Goal: Information Seeking & Learning: Learn about a topic

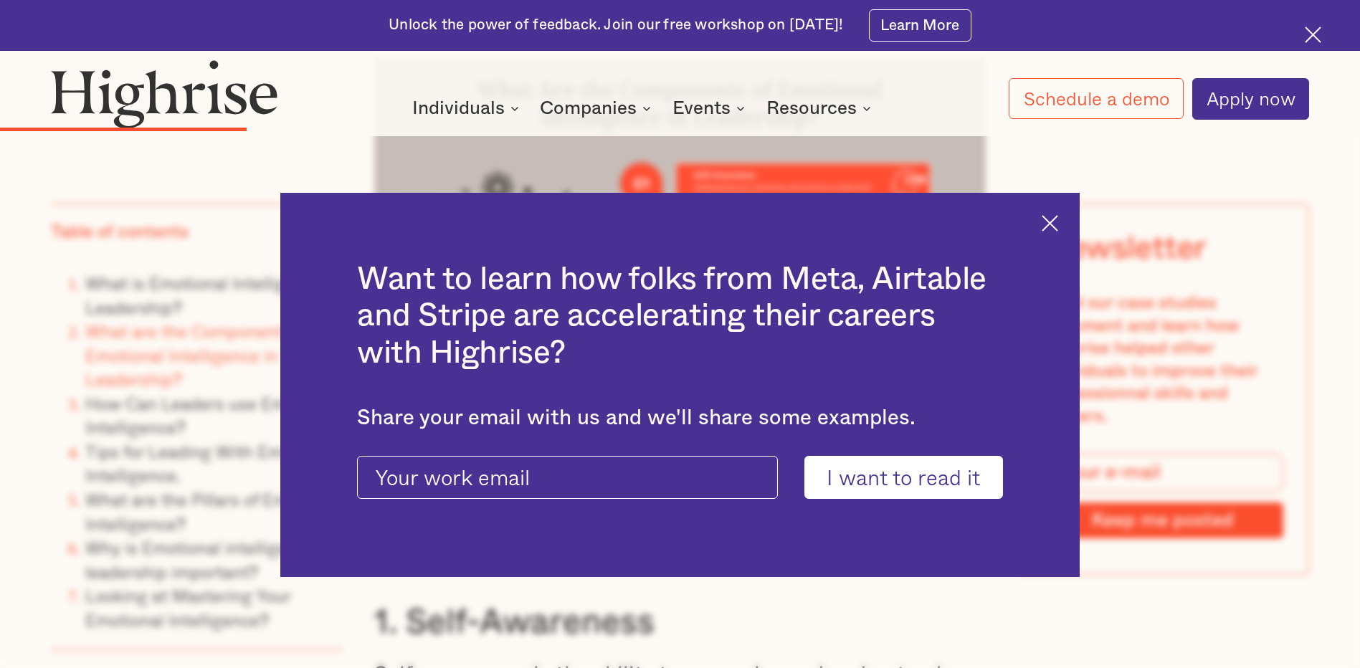
scroll to position [4374, 0]
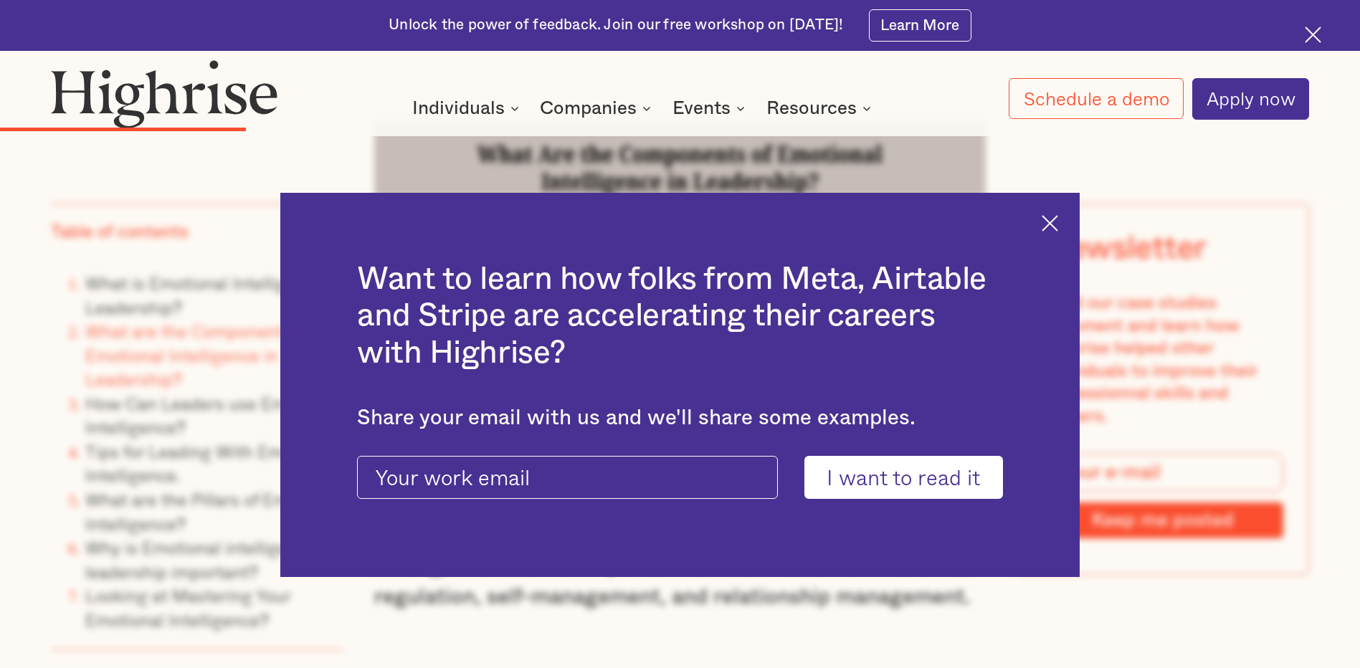
drag, startPoint x: 1061, startPoint y: 219, endPoint x: 1044, endPoint y: 222, distance: 16.6
click at [1058, 219] on img at bounding box center [1050, 223] width 16 height 16
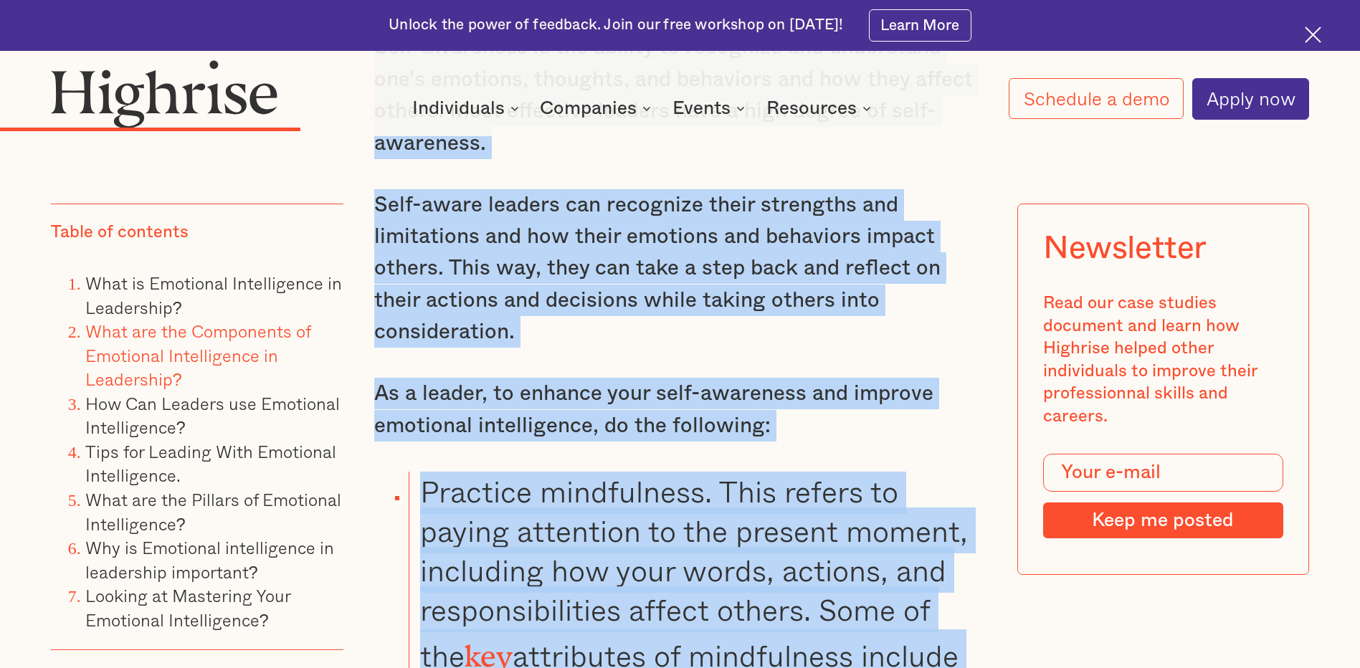
scroll to position [5090, 0]
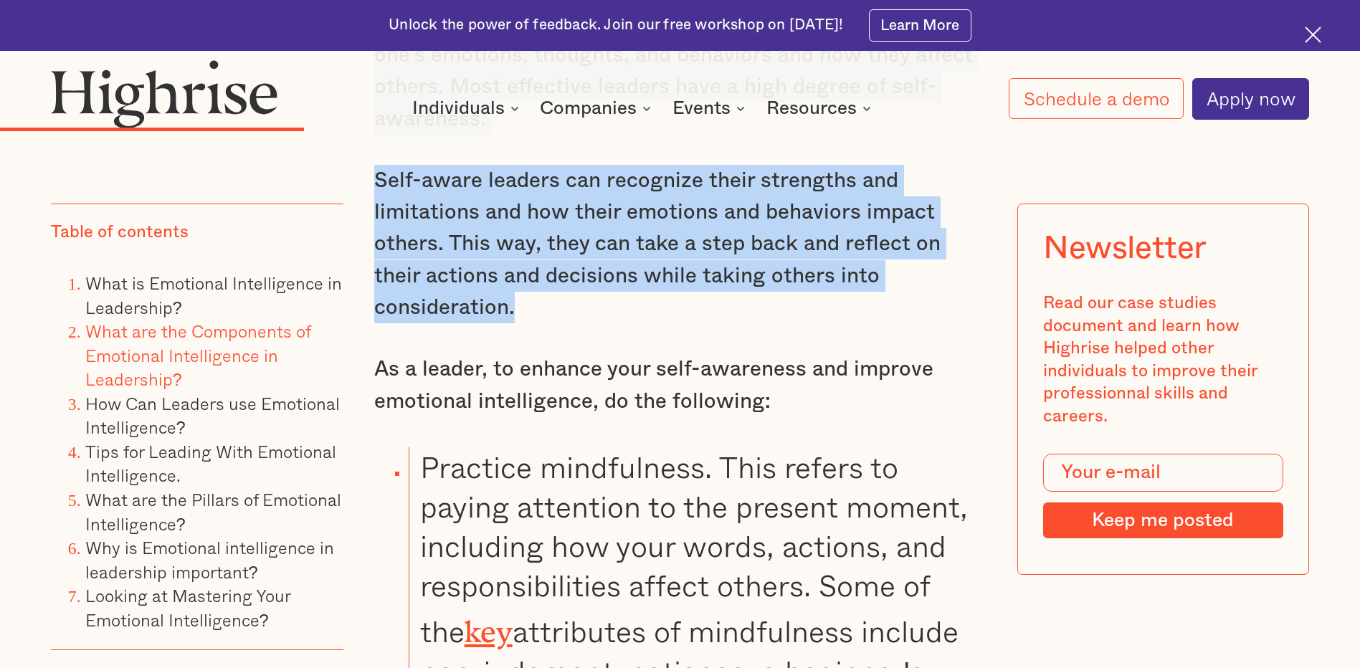
drag, startPoint x: 375, startPoint y: 311, endPoint x: 987, endPoint y: 226, distance: 617.6
click at [985, 226] on div "What Are the Components of Emotional Intelligence in Leadership? According to D…" at bounding box center [679, 216] width 611 height 2082
copy div "According to Dr. [PERSON_NAME], the father of emotional intelligence , there ar…"
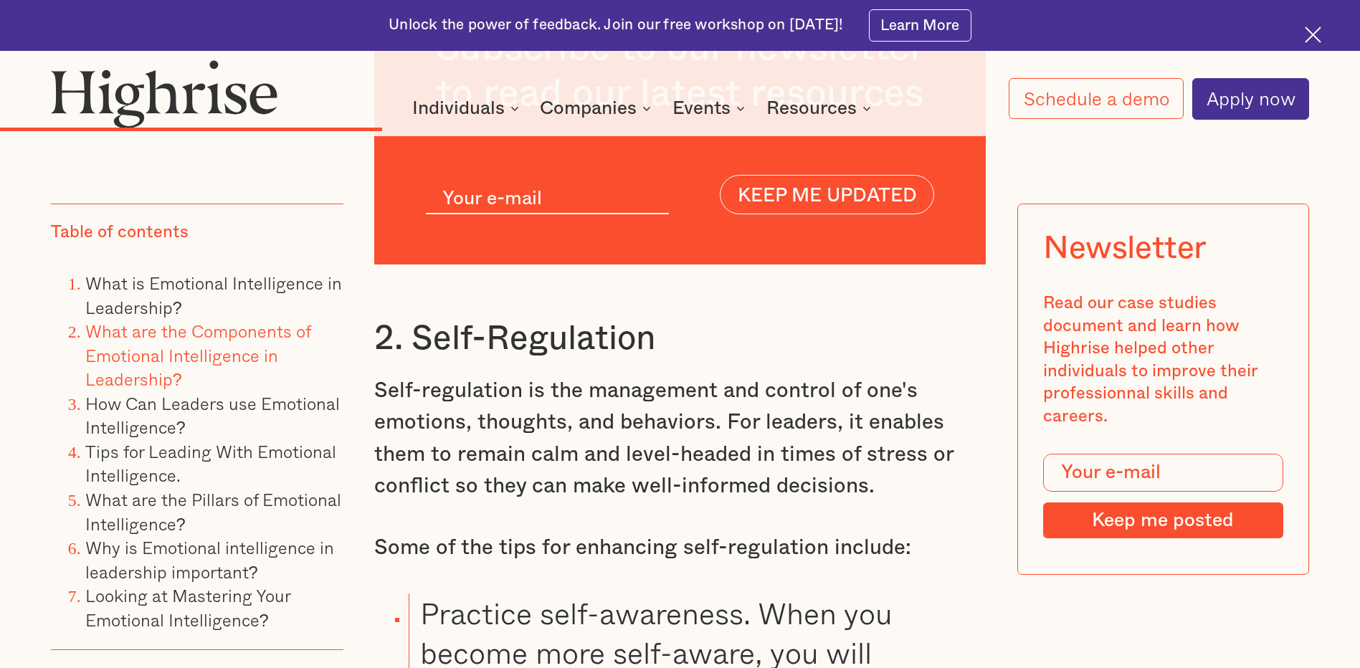
scroll to position [6525, 0]
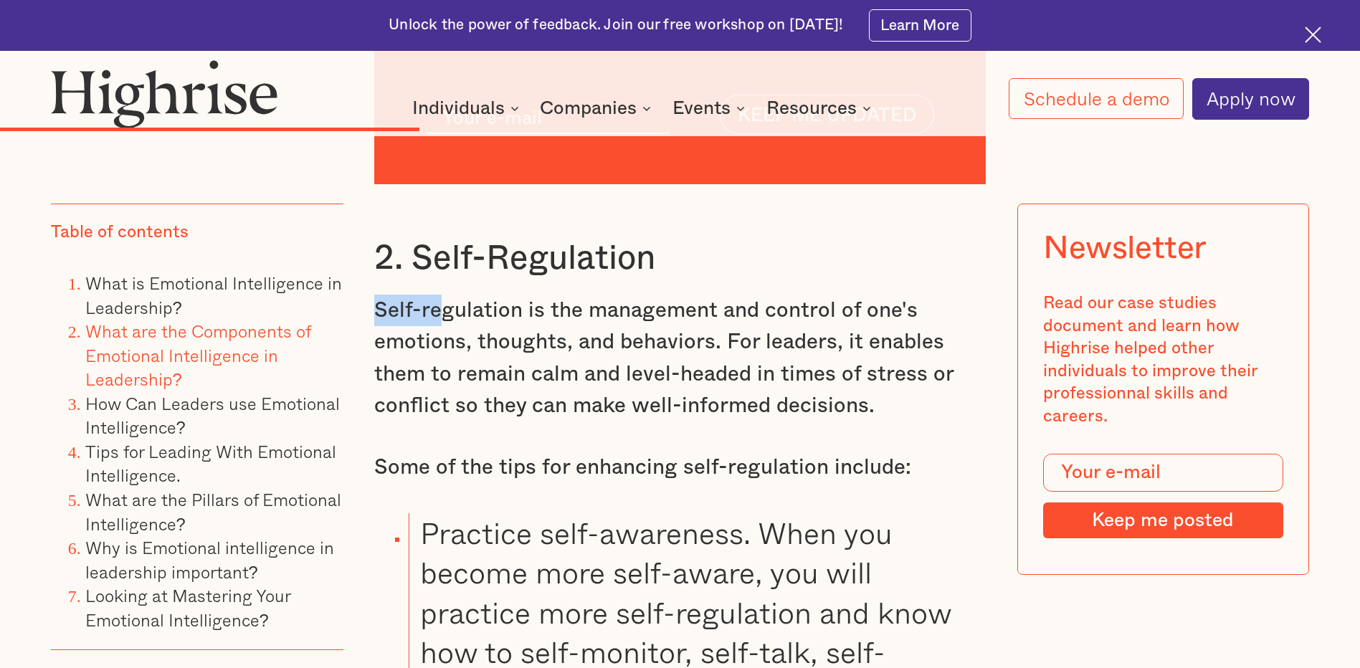
drag, startPoint x: 376, startPoint y: 242, endPoint x: 438, endPoint y: 242, distance: 62.4
click at [438, 295] on p "Self-regulation is the management and control of one's emotions, thoughts, and …" at bounding box center [679, 359] width 611 height 128
drag, startPoint x: 438, startPoint y: 242, endPoint x: 382, endPoint y: 197, distance: 71.9
click at [382, 237] on h3 "2. Self-Regulation" at bounding box center [679, 258] width 611 height 42
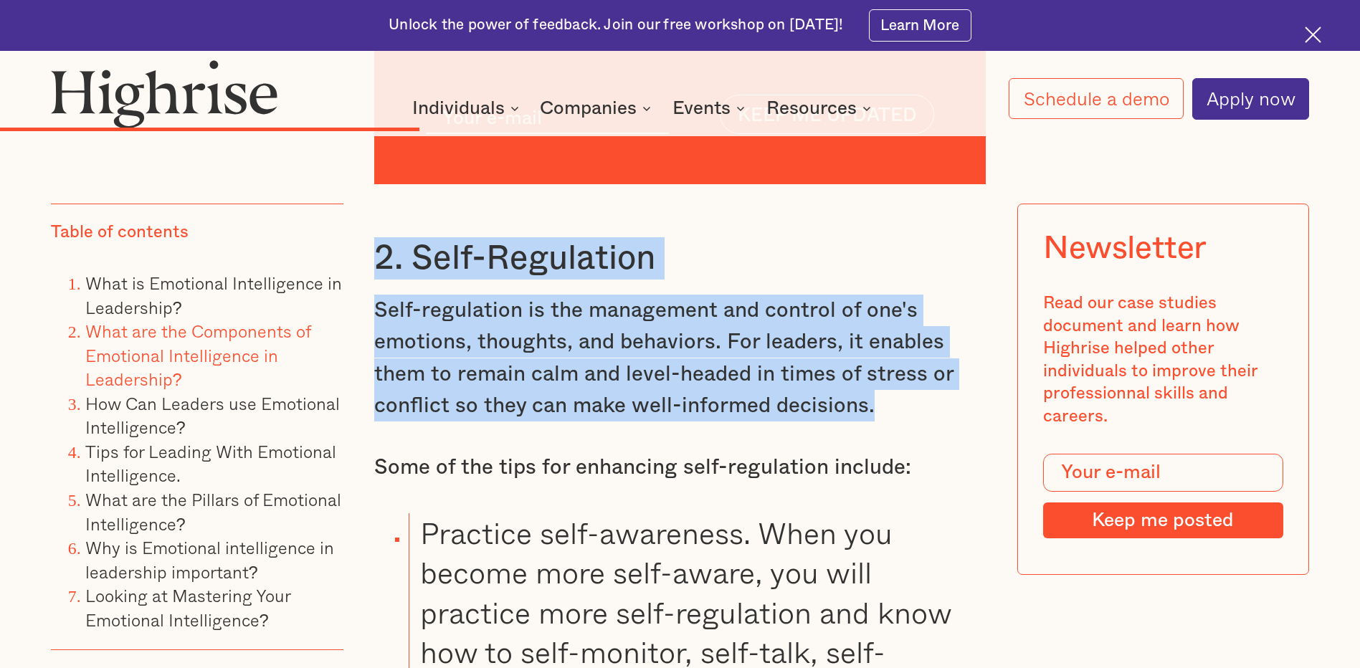
drag, startPoint x: 373, startPoint y: 184, endPoint x: 876, endPoint y: 336, distance: 525.1
drag, startPoint x: 876, startPoint y: 336, endPoint x: 759, endPoint y: 303, distance: 121.3
copy div "2. Self-Regulation Self-regulation is the management and control of one's emoti…"
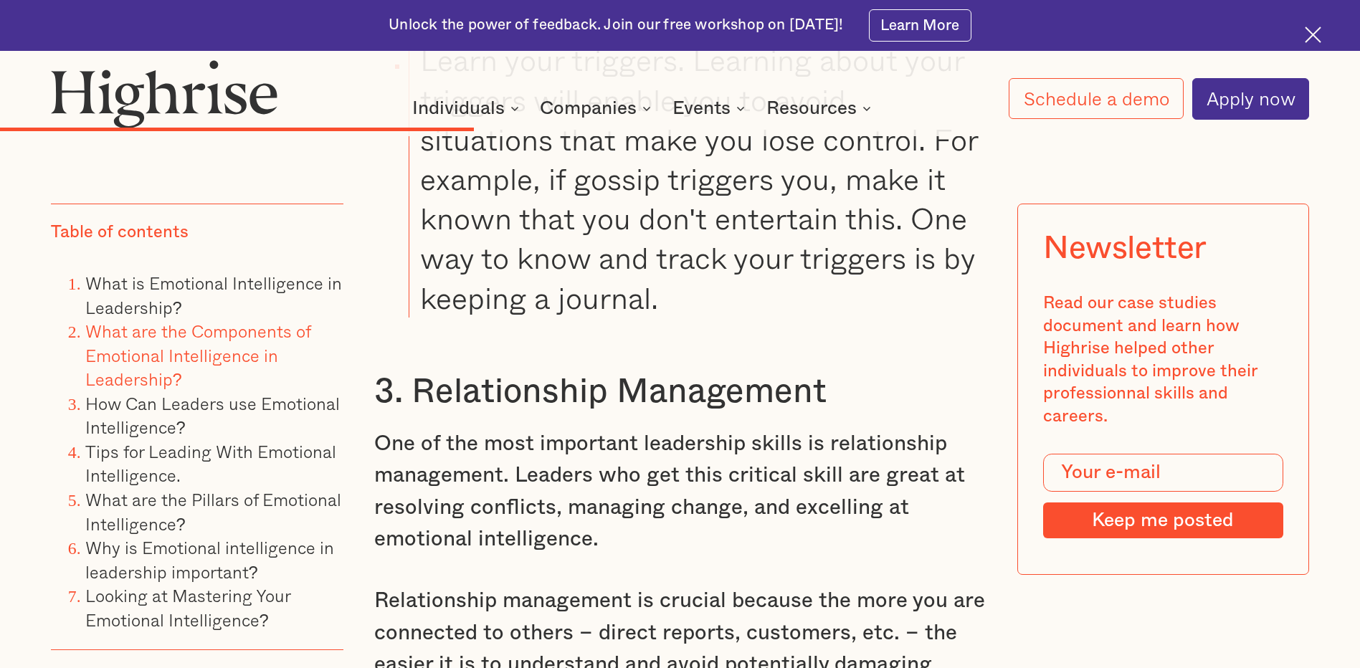
scroll to position [7528, 0]
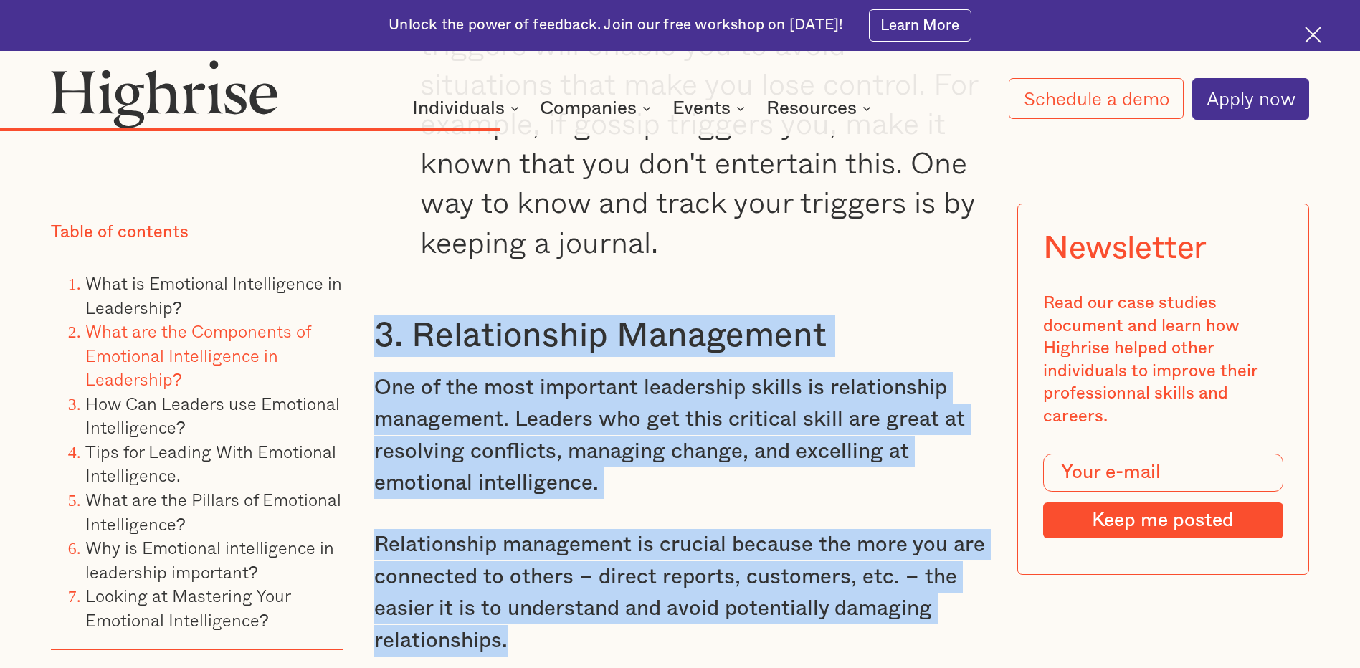
drag, startPoint x: 378, startPoint y: 275, endPoint x: 648, endPoint y: 575, distance: 403.2
drag, startPoint x: 648, startPoint y: 575, endPoint x: 616, endPoint y: 517, distance: 66.1
copy div "3. Relationship Management One of the most important leadership skills is relat…"
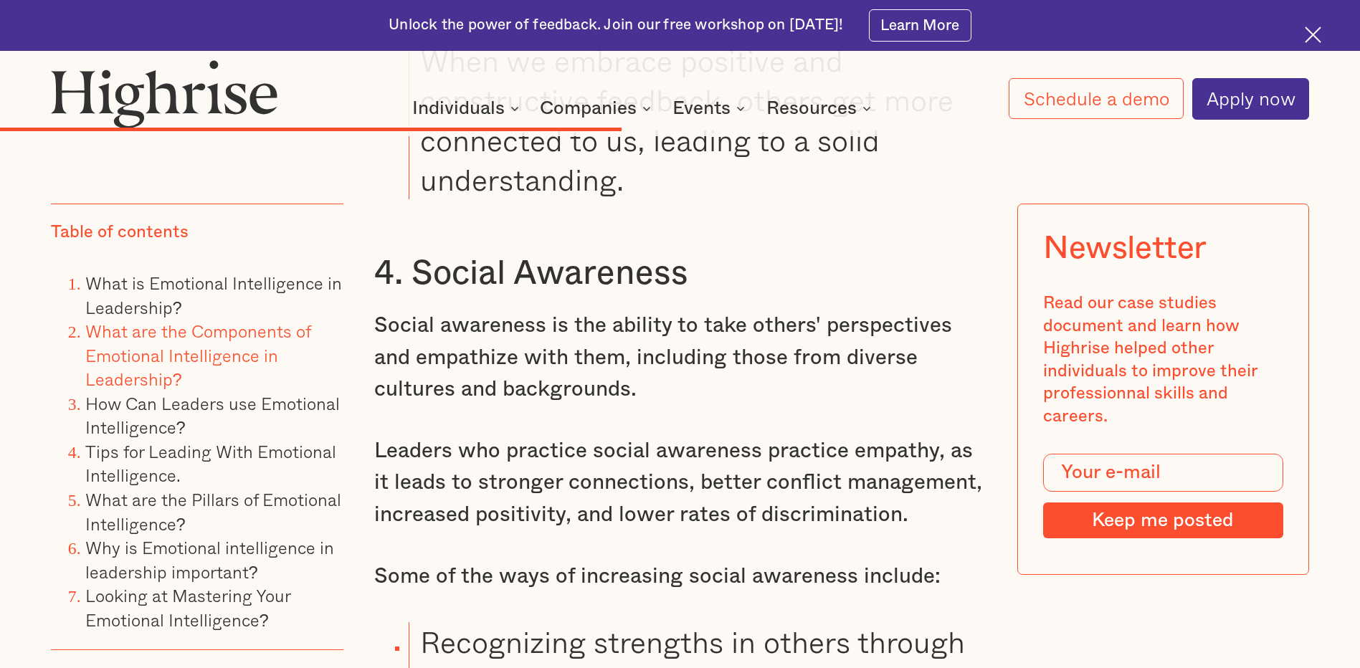
scroll to position [9034, 0]
drag, startPoint x: 370, startPoint y: 220, endPoint x: 381, endPoint y: 220, distance: 10.8
click at [381, 220] on div "If you carry out a random interview in the streets and ask the following questi…" at bounding box center [680, 676] width 1258 height 16715
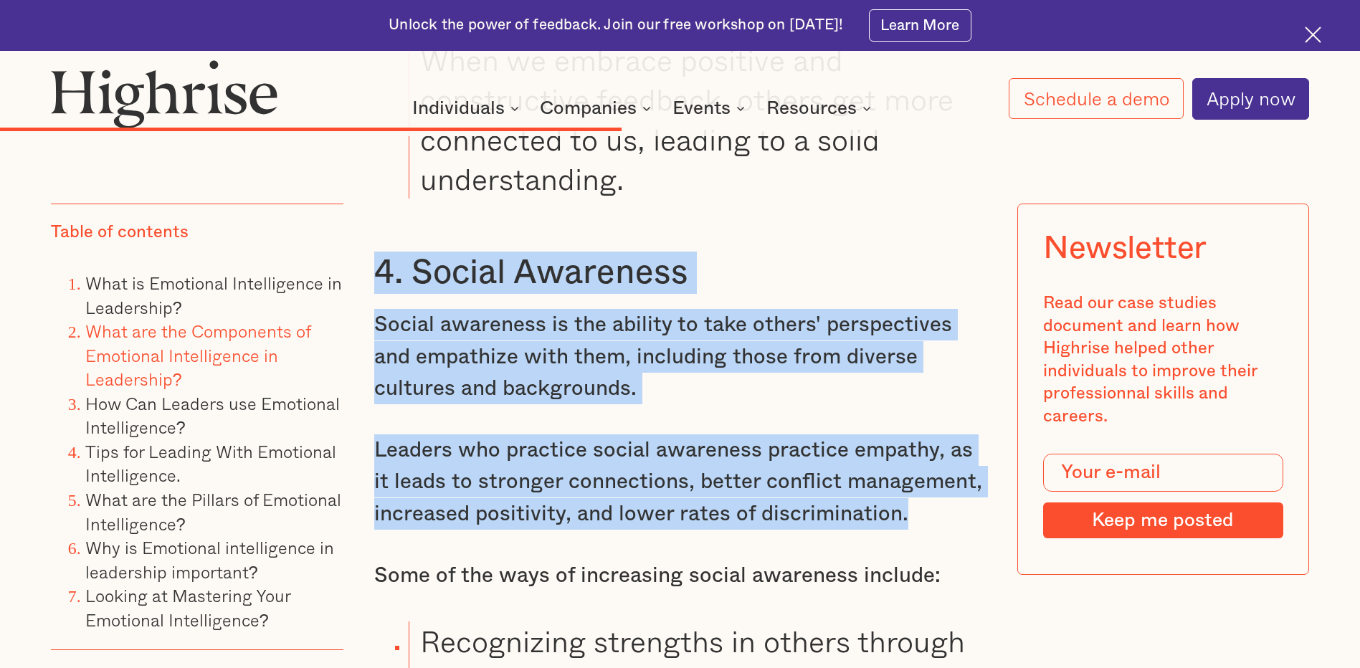
drag, startPoint x: 379, startPoint y: 220, endPoint x: 917, endPoint y: 460, distance: 589.4
drag, startPoint x: 917, startPoint y: 460, endPoint x: 803, endPoint y: 430, distance: 117.9
copy div "4. Social Awareness Social awareness is the ability to take others' perspective…"
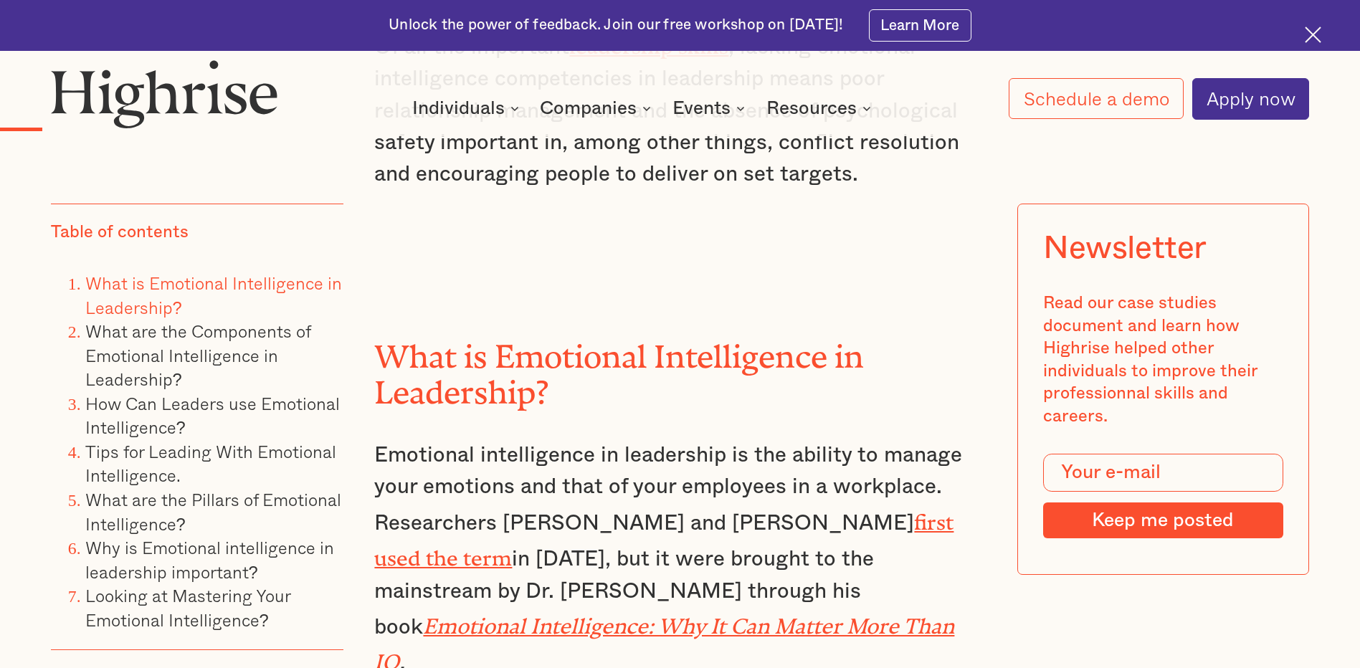
scroll to position [2007, 0]
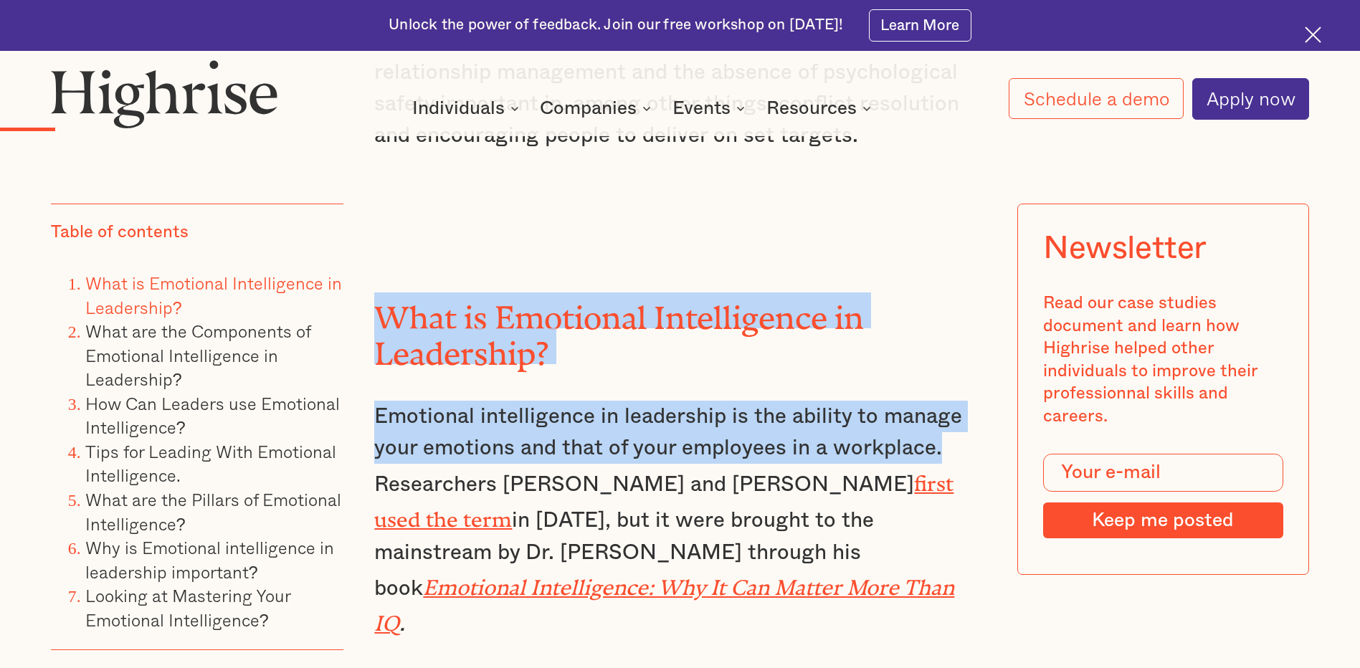
drag, startPoint x: 380, startPoint y: 303, endPoint x: 949, endPoint y: 452, distance: 588.6
drag, startPoint x: 949, startPoint y: 452, endPoint x: 873, endPoint y: 438, distance: 77.2
copy div "What is Emotional Intelligence in Leadership? Emotional intelligence in leaders…"
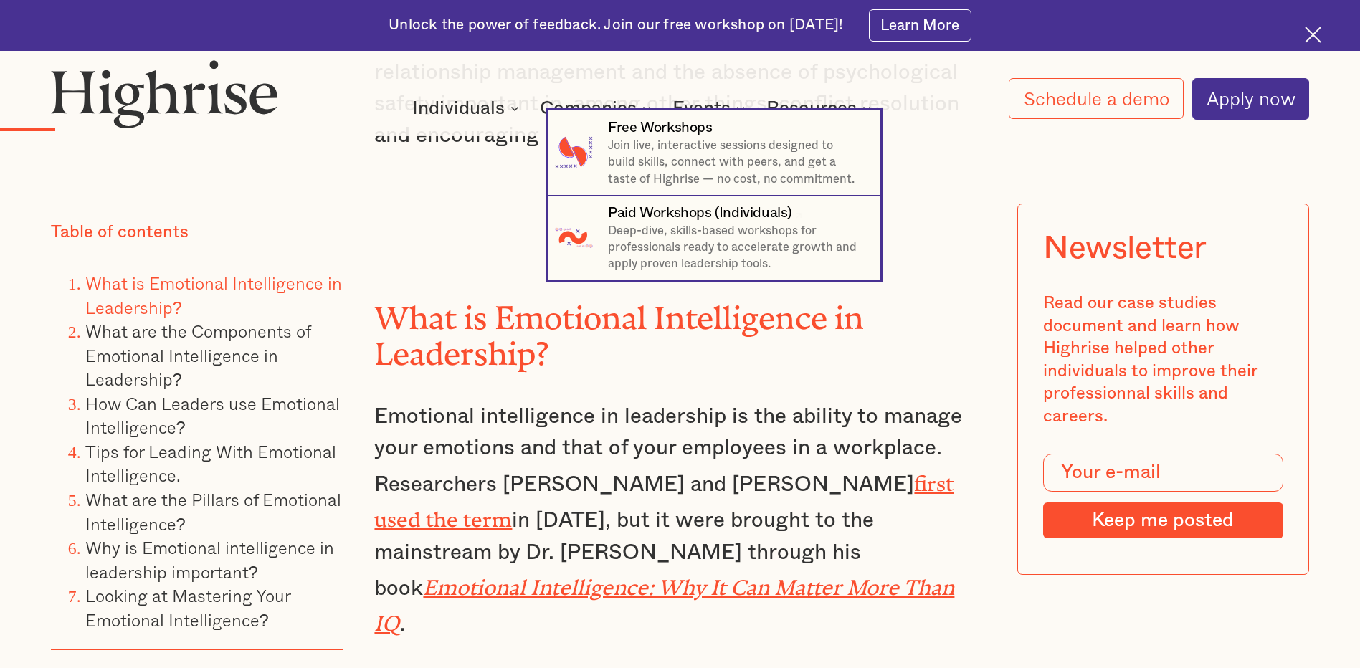
click at [475, 184] on nav "7 Free Workshops Join live, interactive sessions designed to build skills, conn…" at bounding box center [680, 195] width 1360 height 170
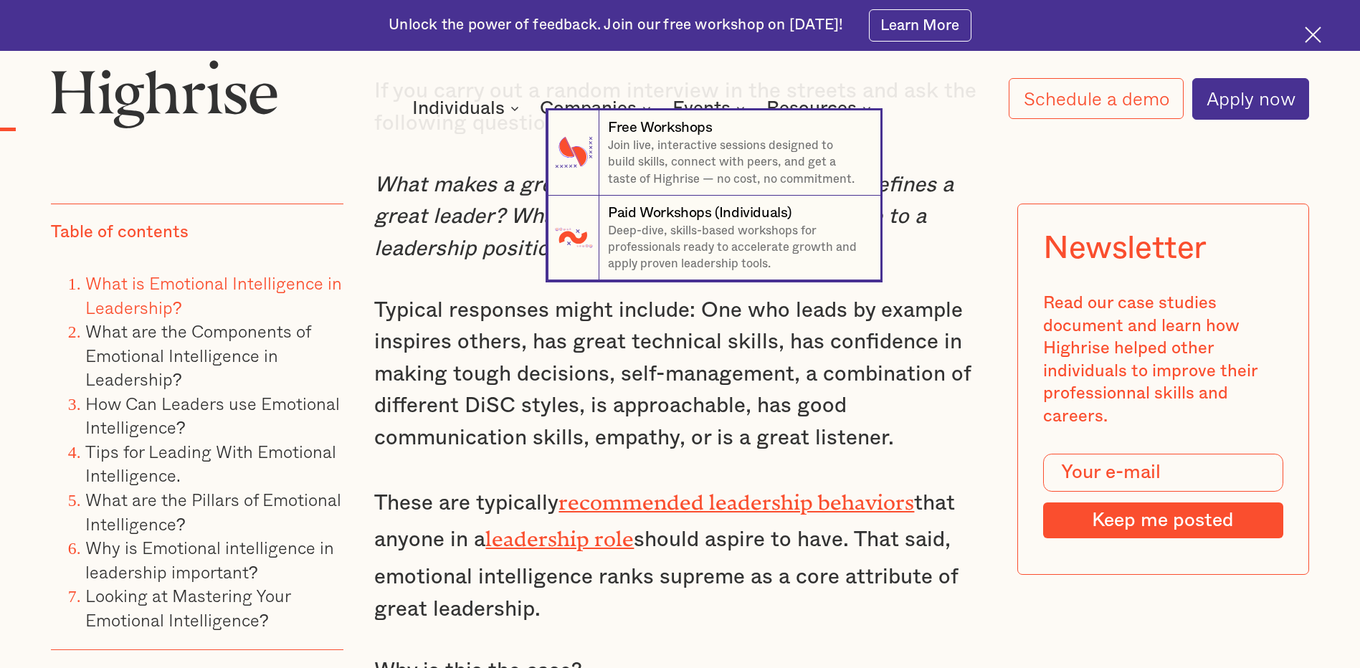
scroll to position [1218, 0]
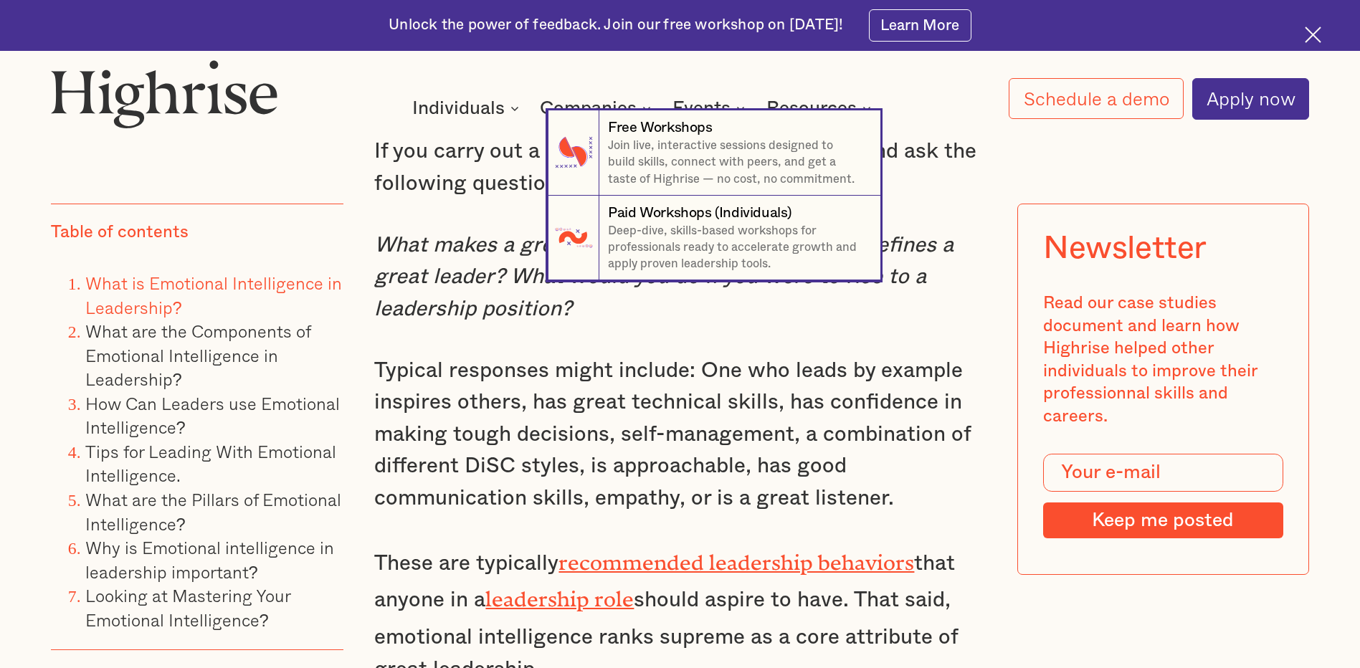
click at [940, 234] on nav "7 Free Workshops Join live, interactive sessions designed to build skills, conn…" at bounding box center [680, 195] width 1360 height 170
click at [964, 225] on nav "7 Free Workshops Join live, interactive sessions designed to build skills, conn…" at bounding box center [680, 195] width 1360 height 170
click at [1014, 171] on nav "7 Free Workshops Join live, interactive sessions designed to build skills, conn…" at bounding box center [680, 195] width 1360 height 170
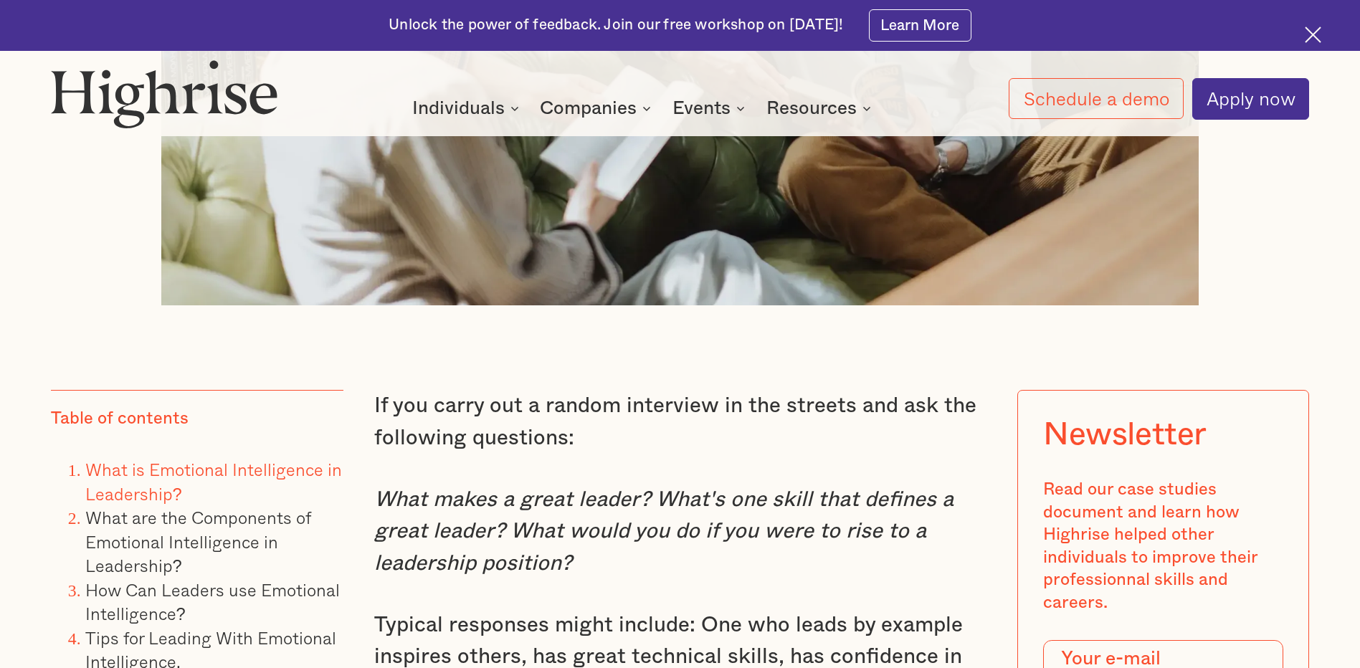
scroll to position [931, 0]
